Goal: Find specific page/section: Find specific page/section

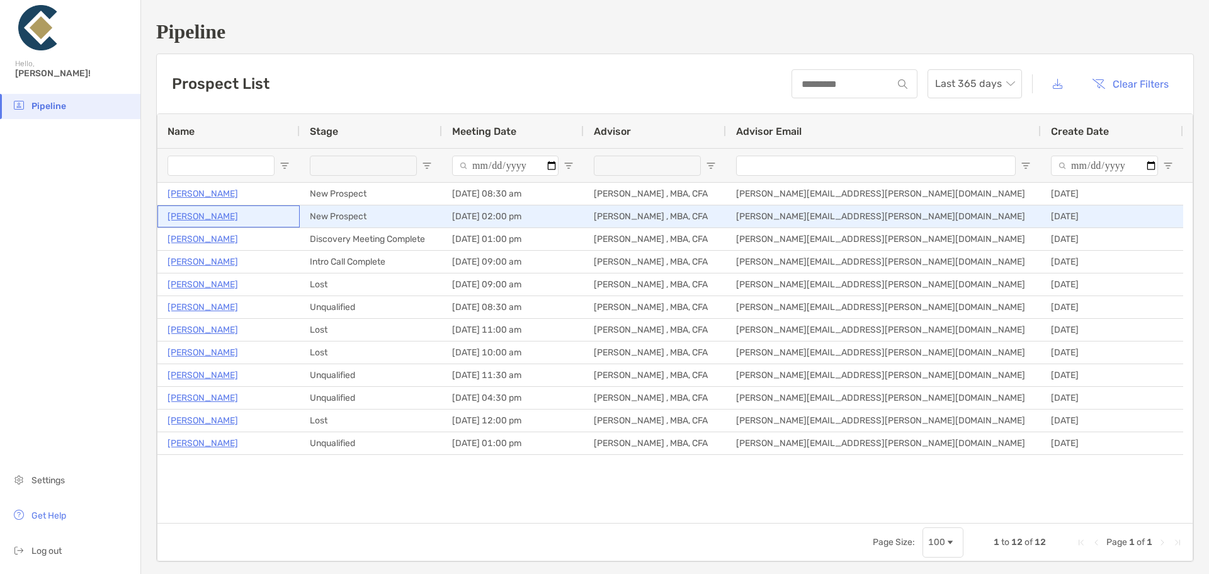
click at [182, 216] on p "[PERSON_NAME]" at bounding box center [203, 216] width 71 height 16
click at [208, 217] on p "[PERSON_NAME]" at bounding box center [203, 216] width 71 height 16
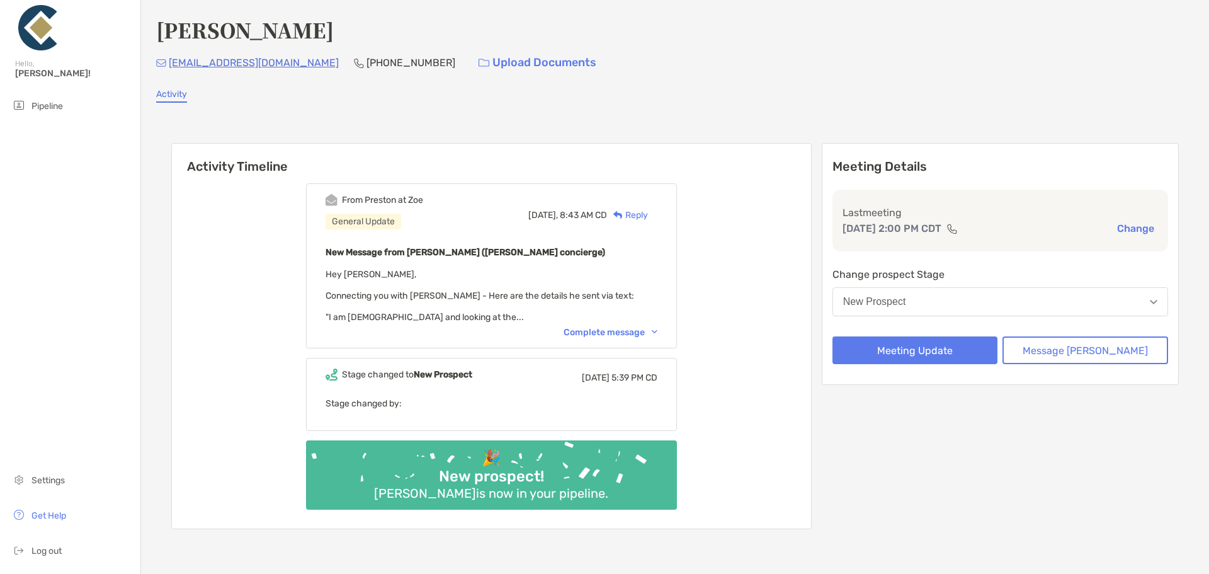
click at [606, 332] on div "Complete message" at bounding box center [611, 332] width 94 height 11
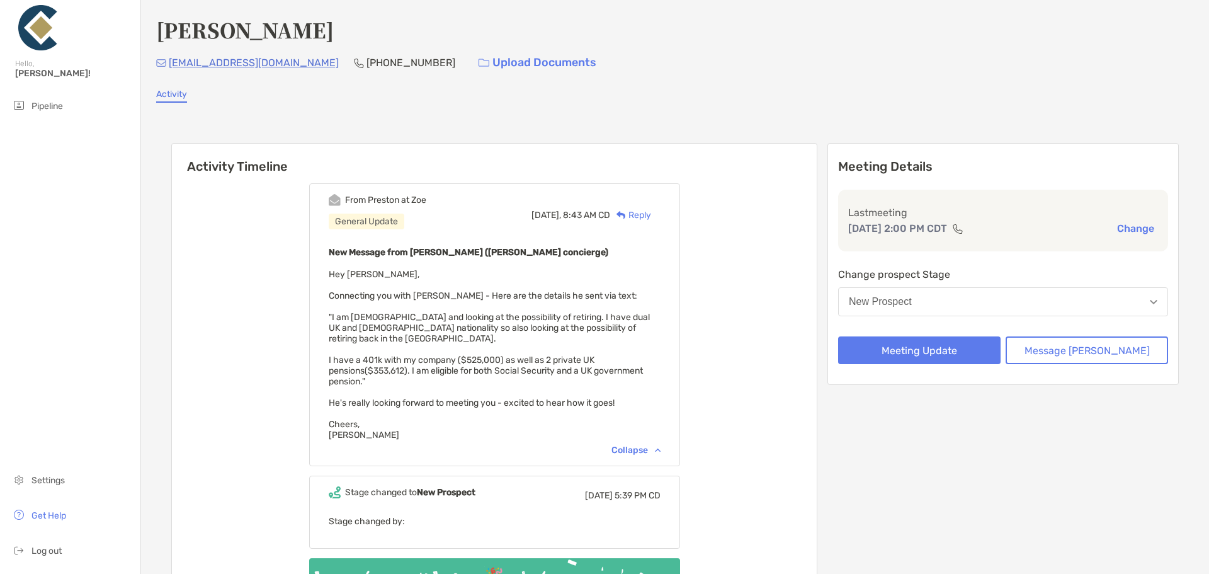
click at [429, 318] on span "Hey Peter, Connecting you with Joseph - Here are the details he sent via text: …" at bounding box center [489, 354] width 321 height 171
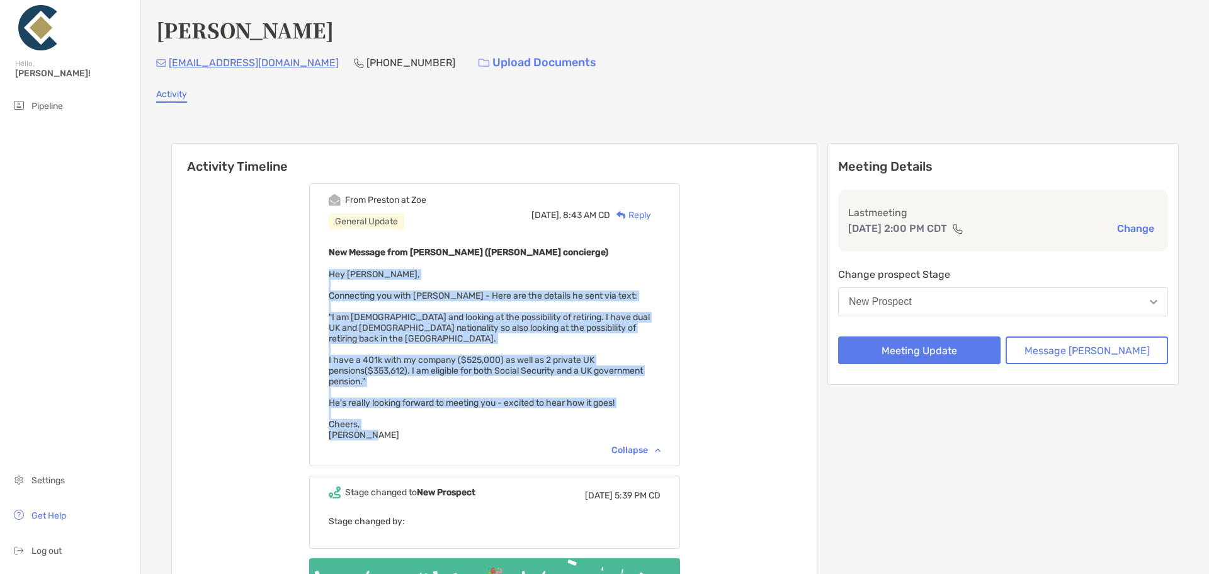
drag, startPoint x: 391, startPoint y: 425, endPoint x: 346, endPoint y: 272, distance: 159.4
click at [346, 272] on div "From Preston at Zoe General Update Today, 8:43 AM CD Reply New Message from Pre…" at bounding box center [494, 324] width 371 height 283
copy span "Hey Peter, Connecting you with Joseph - Here are the details he sent via text: …"
